Goal: Navigation & Orientation: Find specific page/section

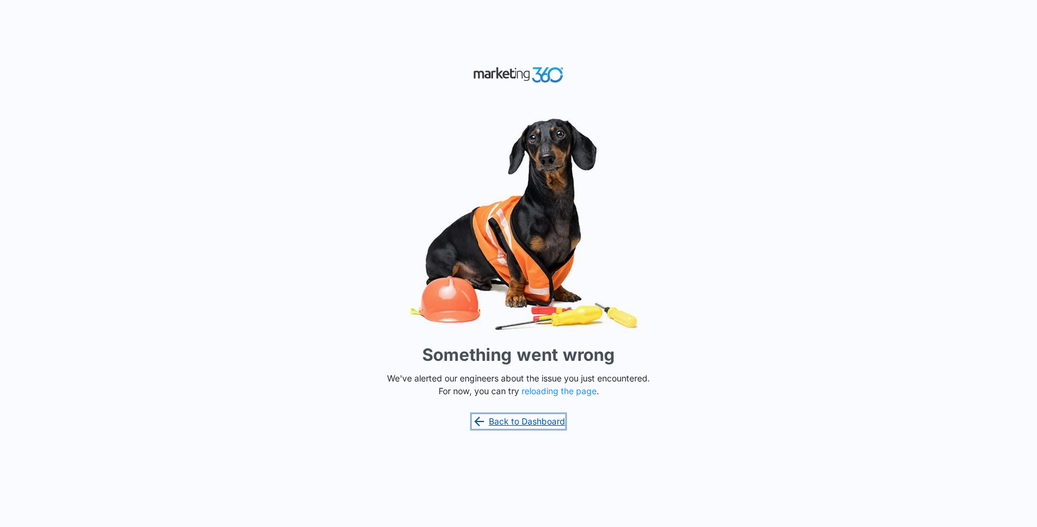
click at [534, 424] on link "Back to Dashboard" at bounding box center [518, 421] width 93 height 15
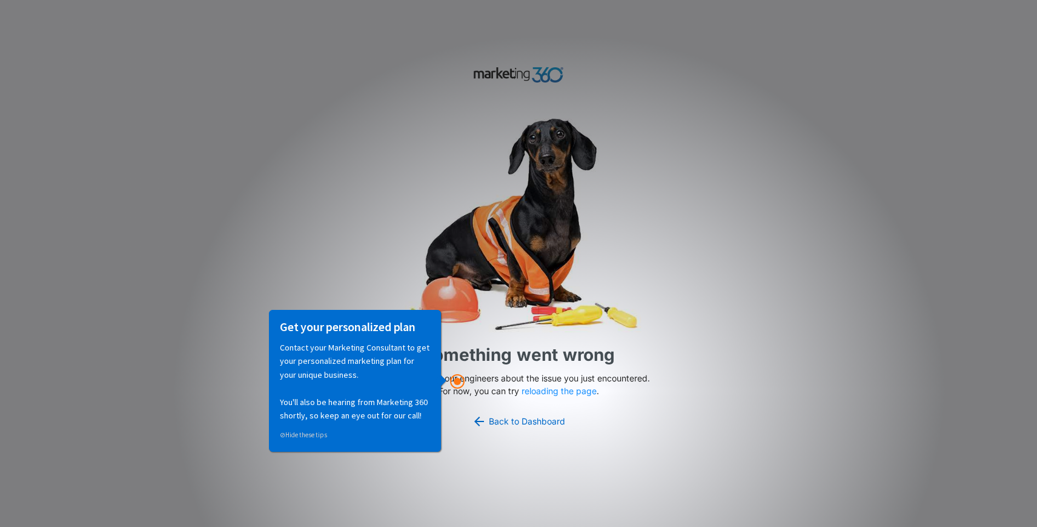
click at [449, 445] on div "Get your personalized plan Contact your Marketing Consultant to get your person…" at bounding box center [358, 381] width 183 height 143
click at [533, 393] on button "reloading the page" at bounding box center [559, 391] width 75 height 10
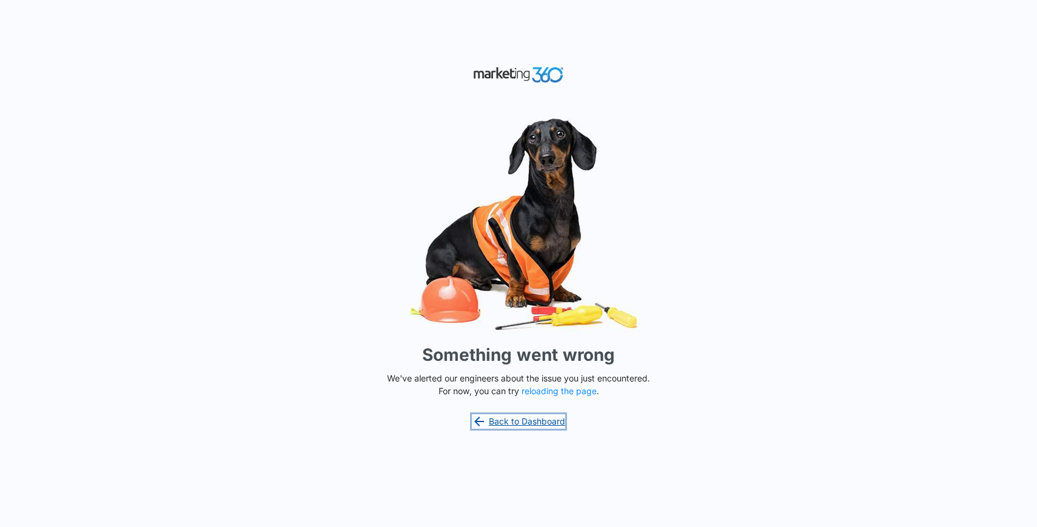
click at [523, 421] on link "Back to Dashboard" at bounding box center [518, 421] width 93 height 15
